Goal: Find specific page/section: Find specific page/section

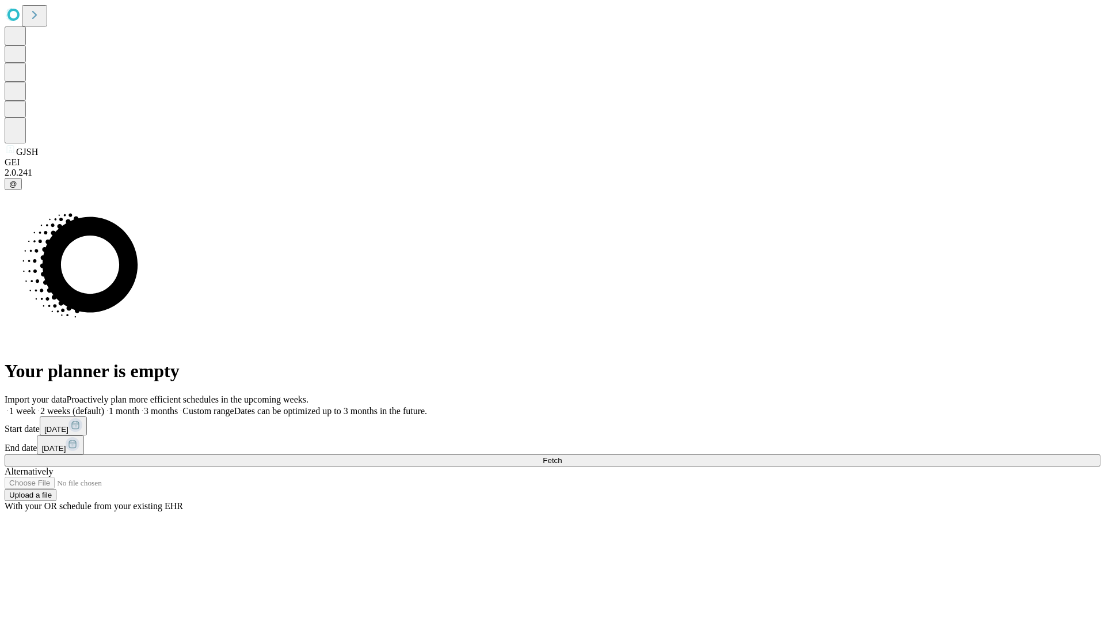
click at [562, 456] on span "Fetch" at bounding box center [552, 460] width 19 height 9
